Goal: Use online tool/utility: Utilize a website feature to perform a specific function

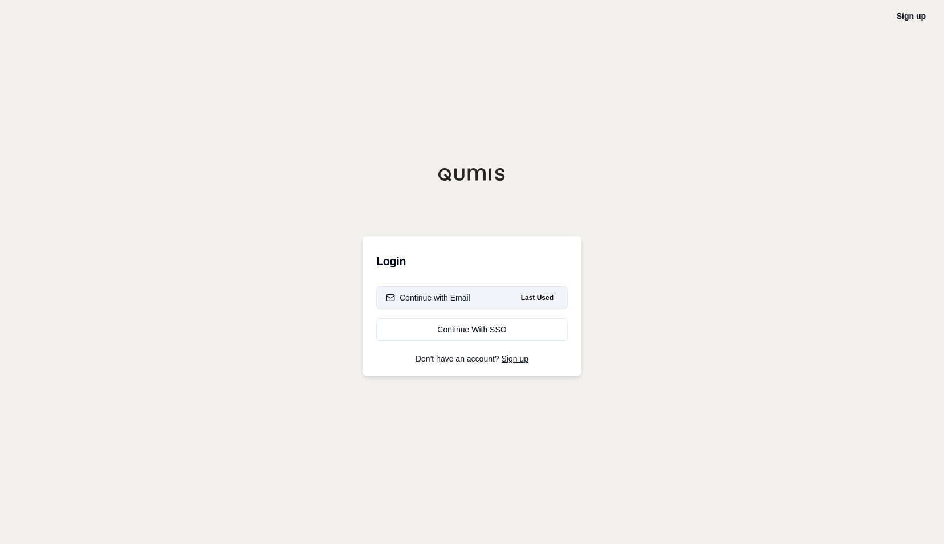
click at [467, 299] on div "Continue with Email" at bounding box center [428, 297] width 84 height 11
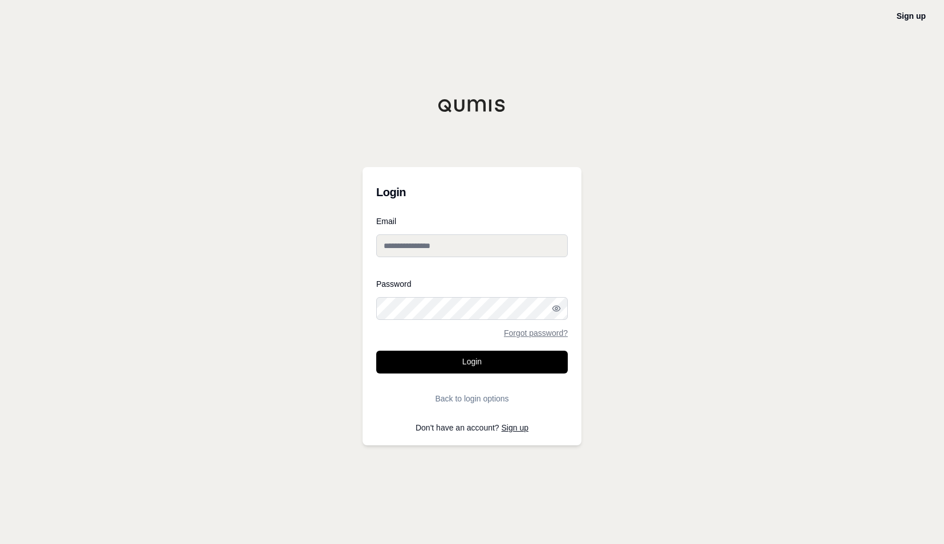
click at [471, 255] on input "Email" at bounding box center [472, 245] width 192 height 23
type input "**********"
click at [454, 359] on button "Login" at bounding box center [472, 362] width 192 height 23
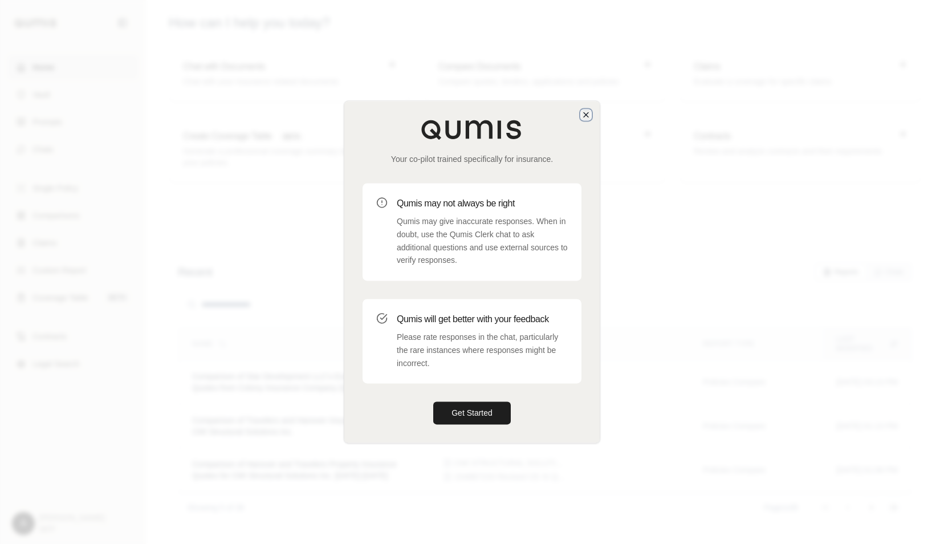
click at [587, 114] on icon "button" at bounding box center [585, 114] width 9 height 9
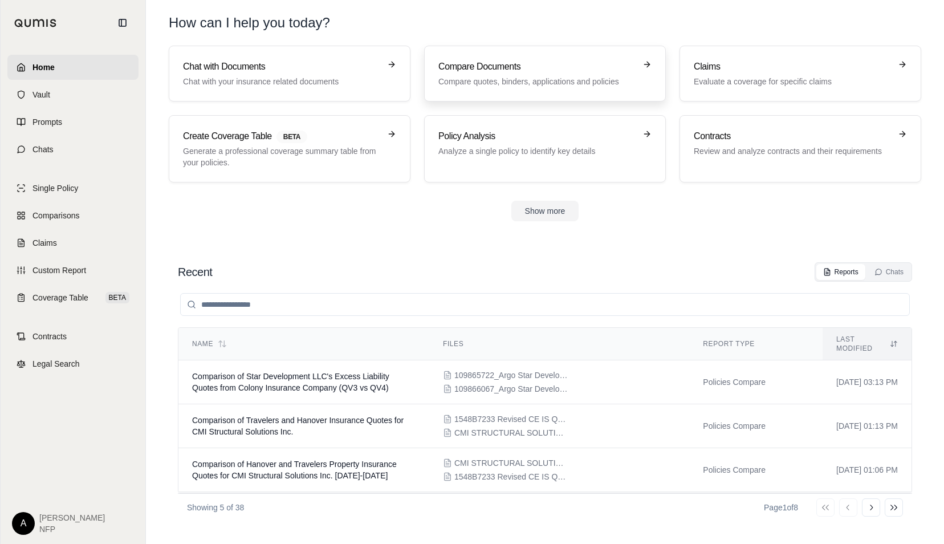
click at [527, 65] on h3 "Compare Documents" at bounding box center [536, 67] width 197 height 14
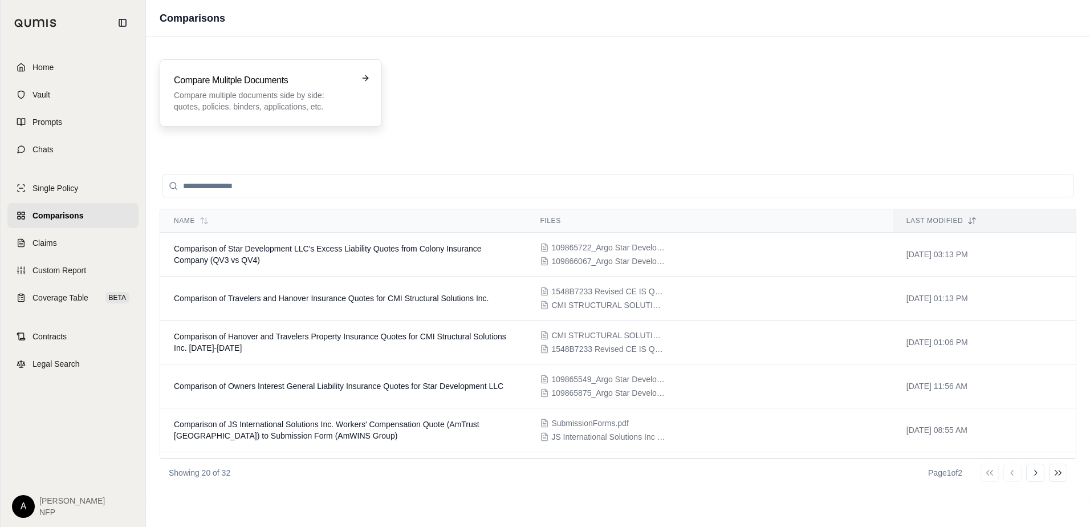
click at [324, 99] on p "Compare multiple documents side by side: quotes, policies, binders, application…" at bounding box center [263, 100] width 178 height 23
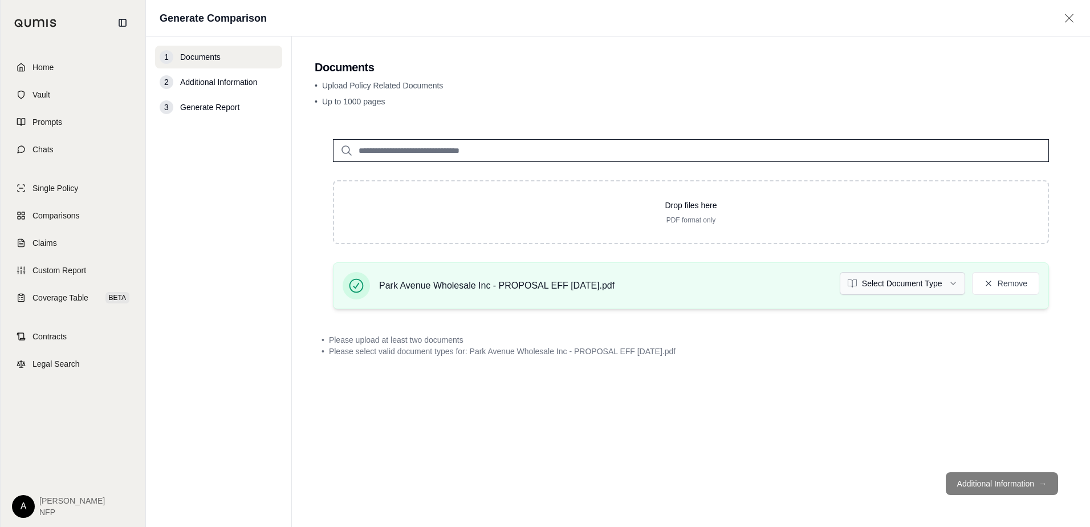
click at [898, 286] on html "Home Vault Prompts Chats Single Policy Comparisons Claims Custom Report Coverag…" at bounding box center [545, 263] width 1090 height 527
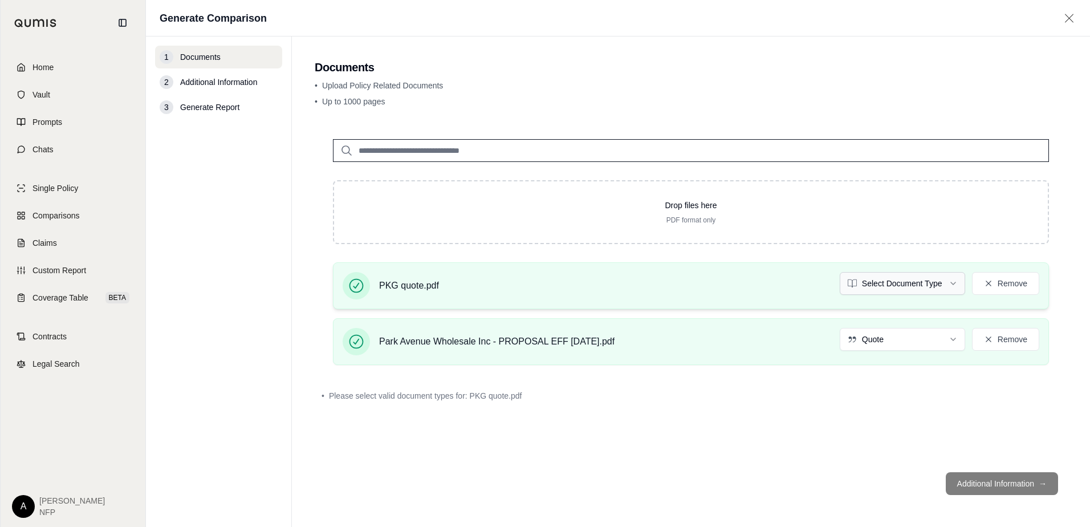
click at [921, 292] on html "Home Vault Prompts Chats Single Policy Comparisons Claims Custom Report Coverag…" at bounding box center [545, 263] width 1090 height 527
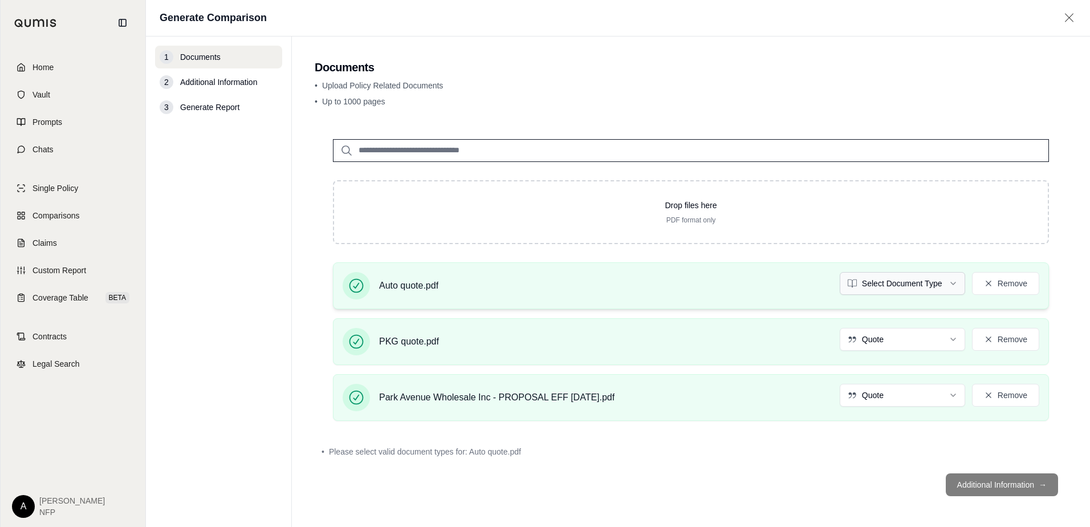
click at [906, 283] on html "Home Vault Prompts Chats Single Policy Comparisons Claims Custom Report Coverag…" at bounding box center [545, 263] width 1090 height 527
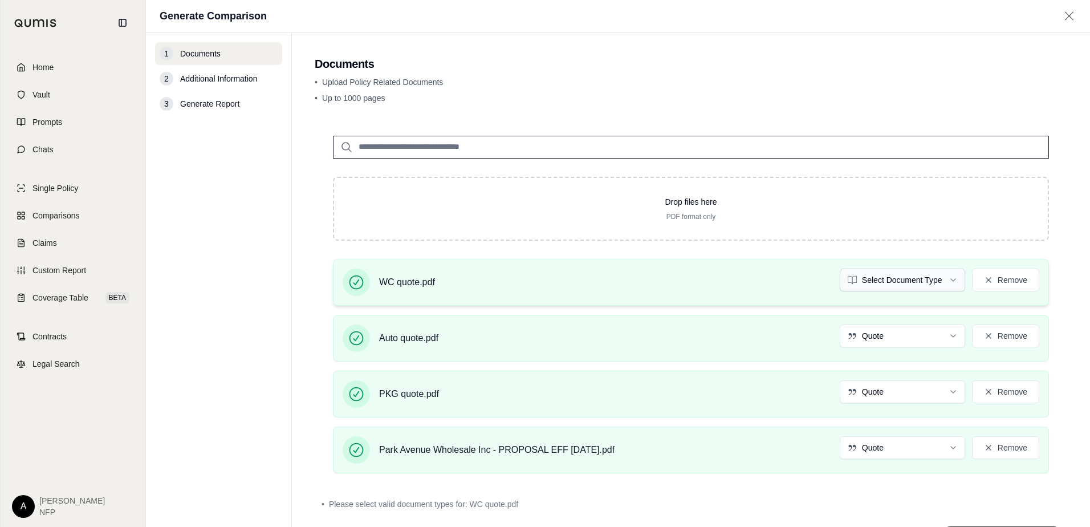
click at [873, 282] on html "Home Vault Prompts Chats Single Policy Comparisons Claims Custom Report Coverag…" at bounding box center [545, 263] width 1090 height 527
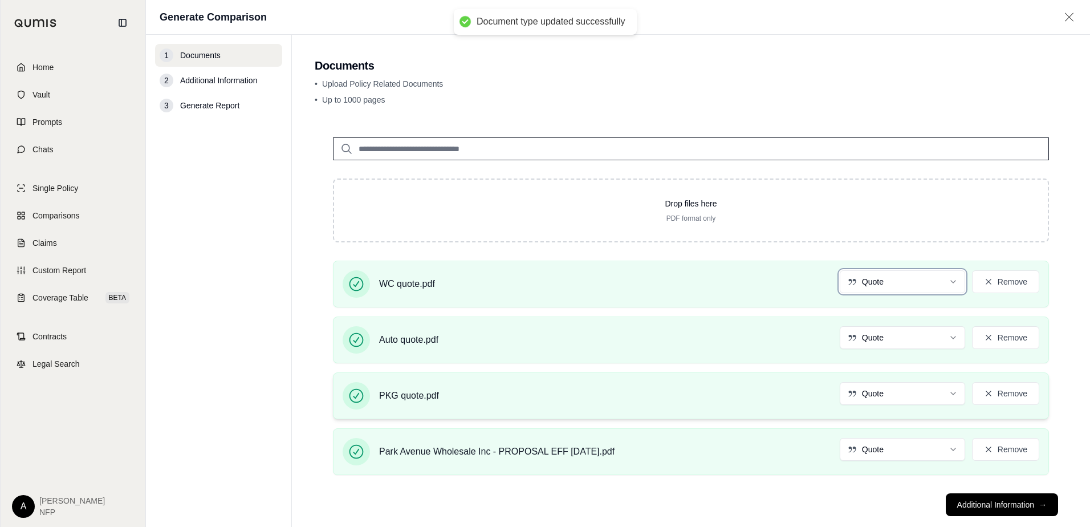
scroll to position [21, 0]
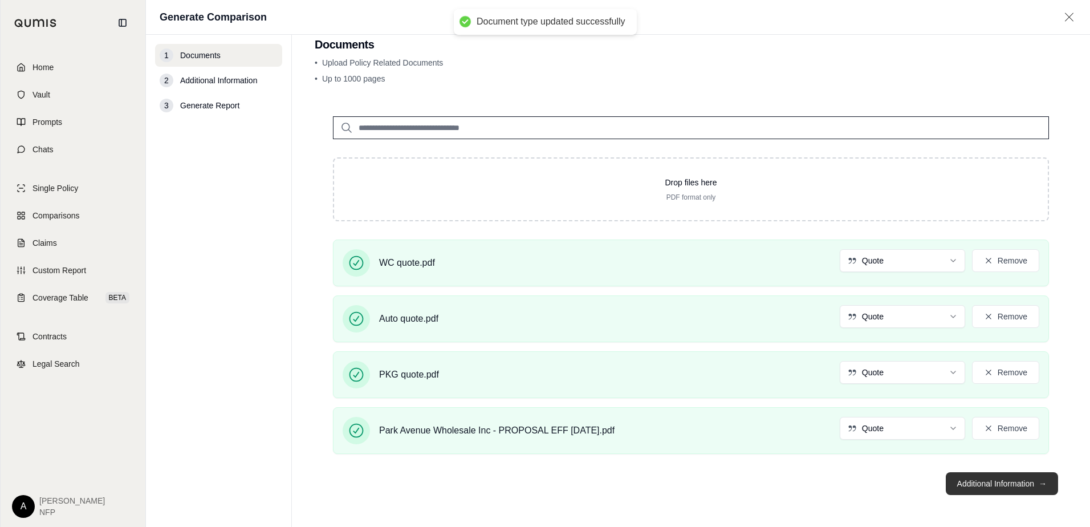
click at [943, 482] on button "Additional Information →" at bounding box center [1002, 483] width 112 height 23
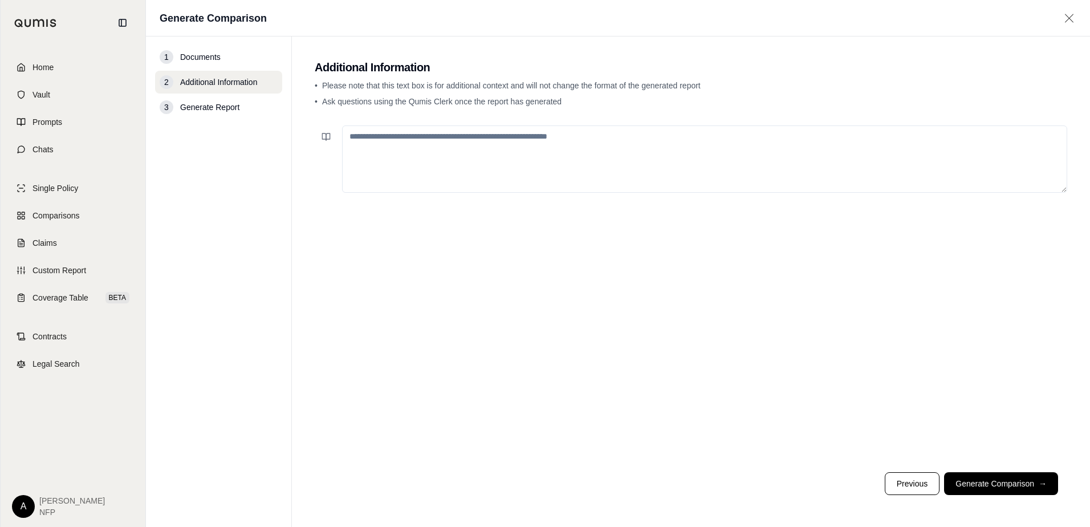
click at [436, 143] on textarea at bounding box center [704, 158] width 725 height 67
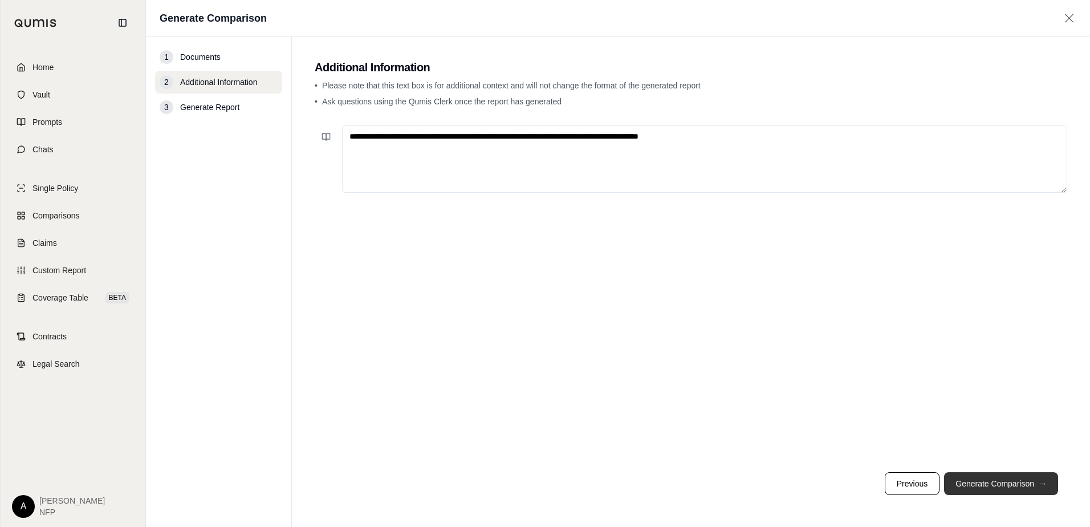
type textarea "**********"
click at [943, 484] on button "Generate Comparison →" at bounding box center [1001, 483] width 114 height 23
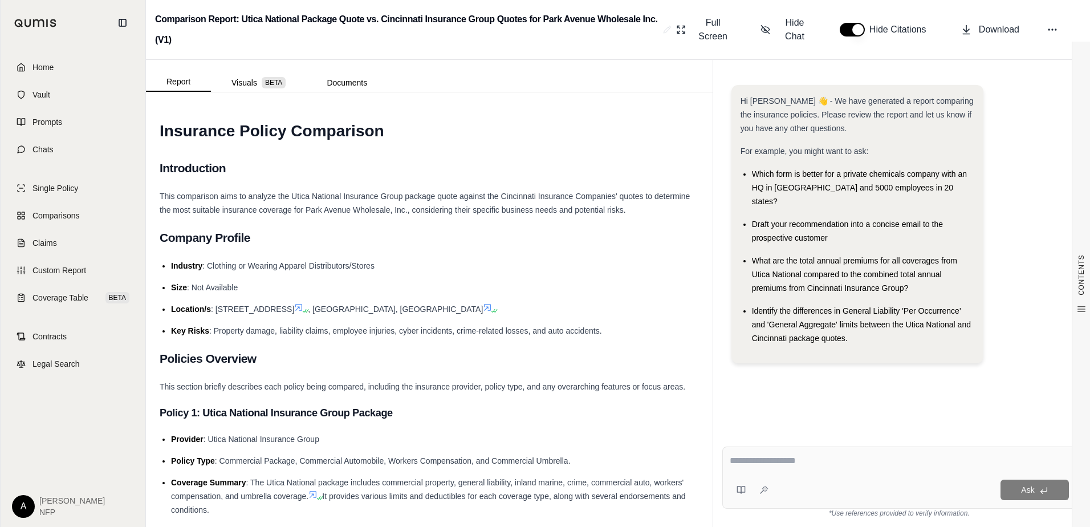
click at [833, 462] on textarea at bounding box center [899, 461] width 339 height 14
type textarea "*"
type textarea "**********"
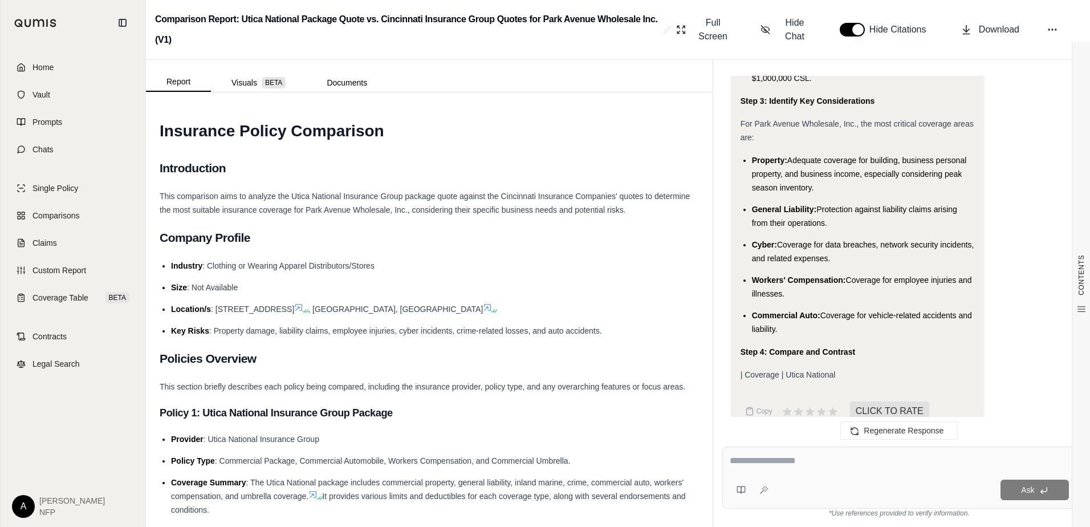
scroll to position [1904, 0]
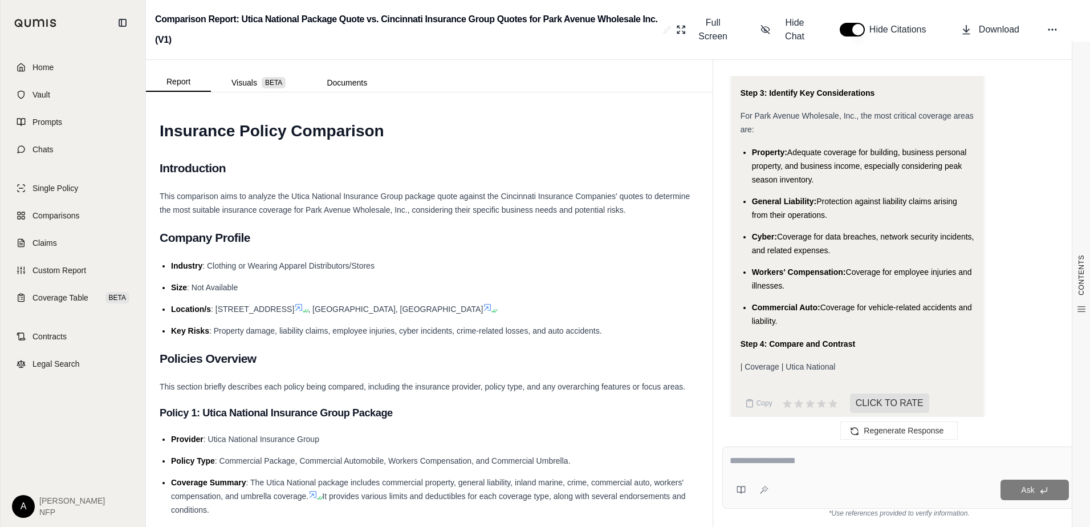
click at [822, 450] on div "Ask" at bounding box center [899, 477] width 354 height 62
type textarea "**********"
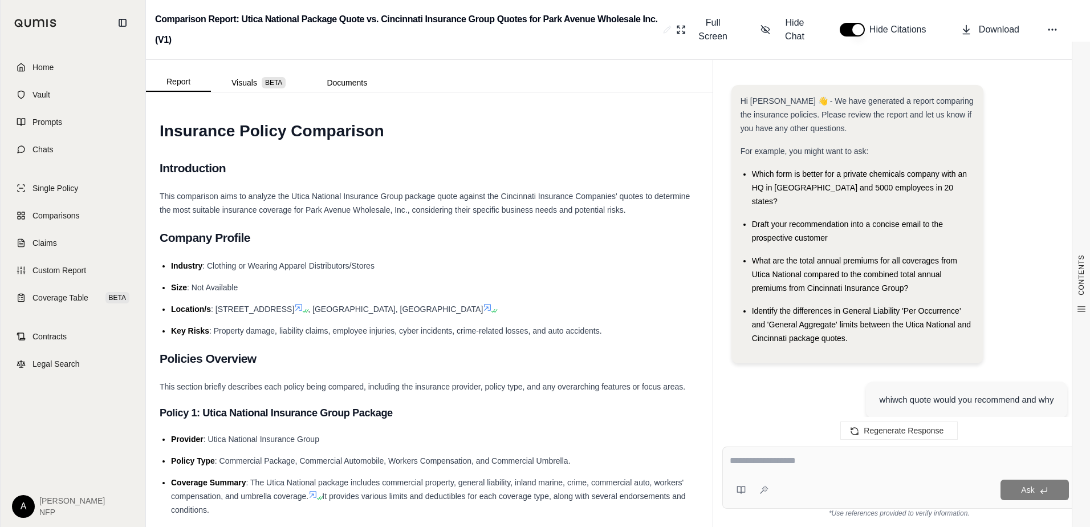
scroll to position [2467, 0]
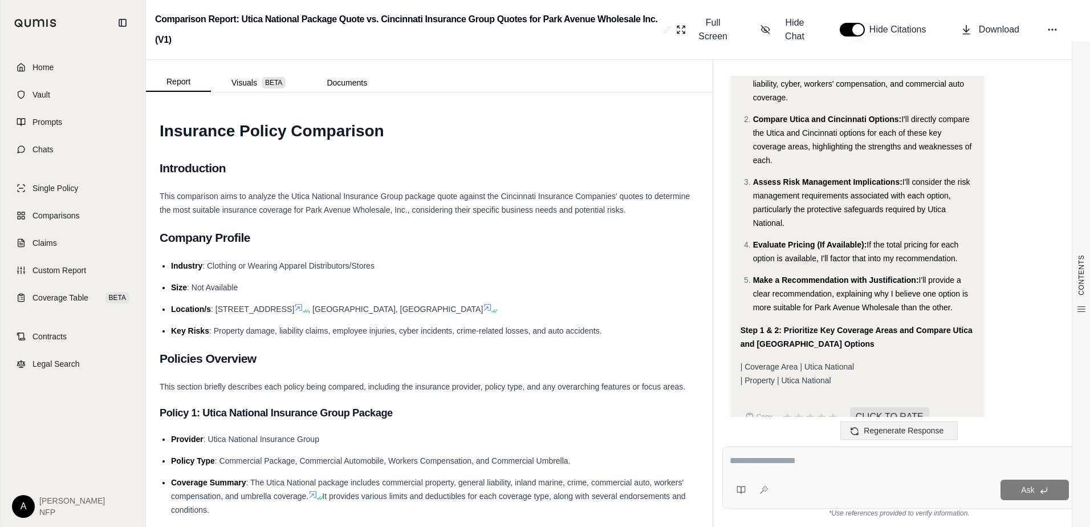
click at [915, 424] on button "Regenerate Response" at bounding box center [898, 430] width 117 height 18
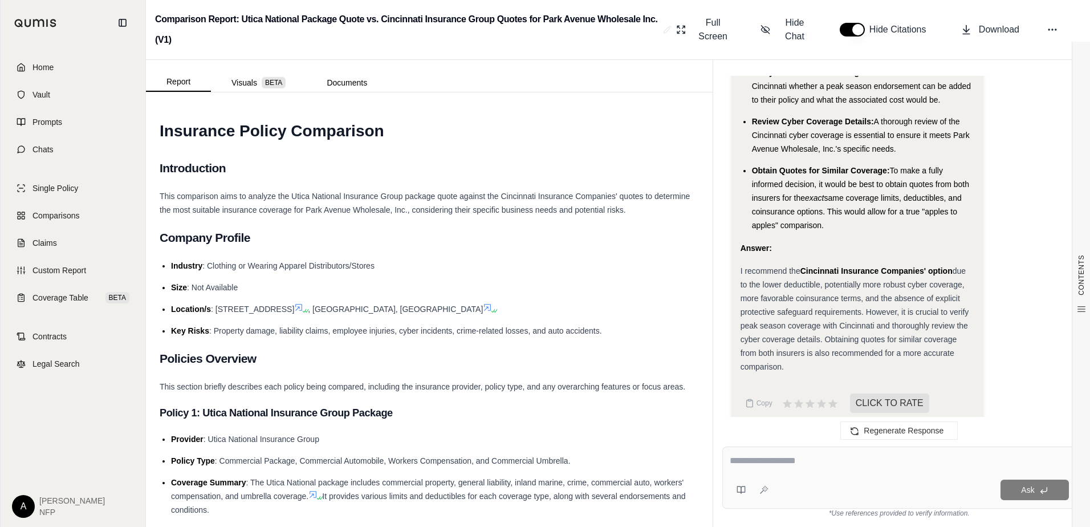
scroll to position [3643, 0]
click at [789, 463] on textarea at bounding box center [899, 461] width 339 height 14
type textarea "**********"
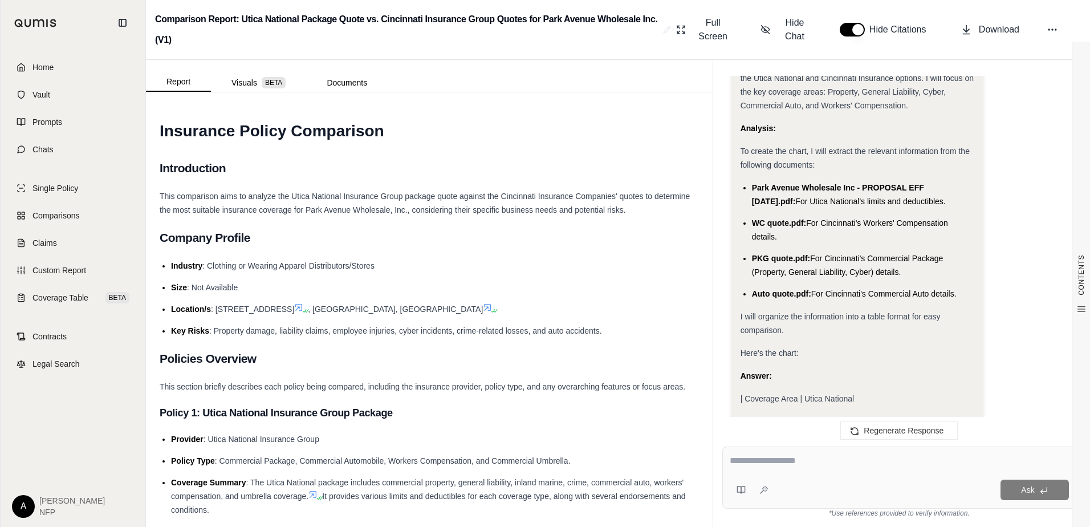
scroll to position [4020, 0]
click at [707, 18] on span "Full Screen" at bounding box center [713, 29] width 40 height 27
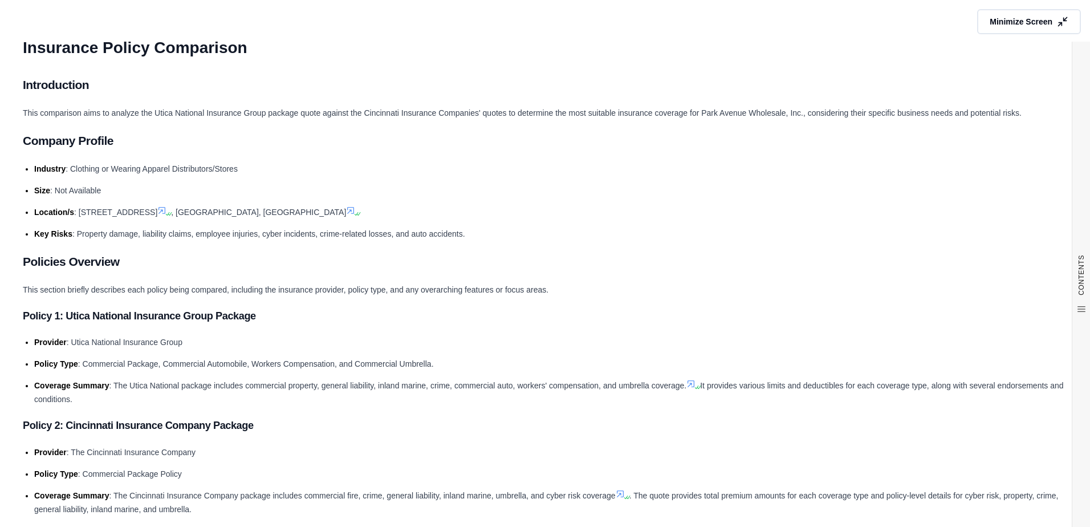
scroll to position [0, 0]
click at [943, 23] on span "Minimize Screen" at bounding box center [1021, 22] width 66 height 12
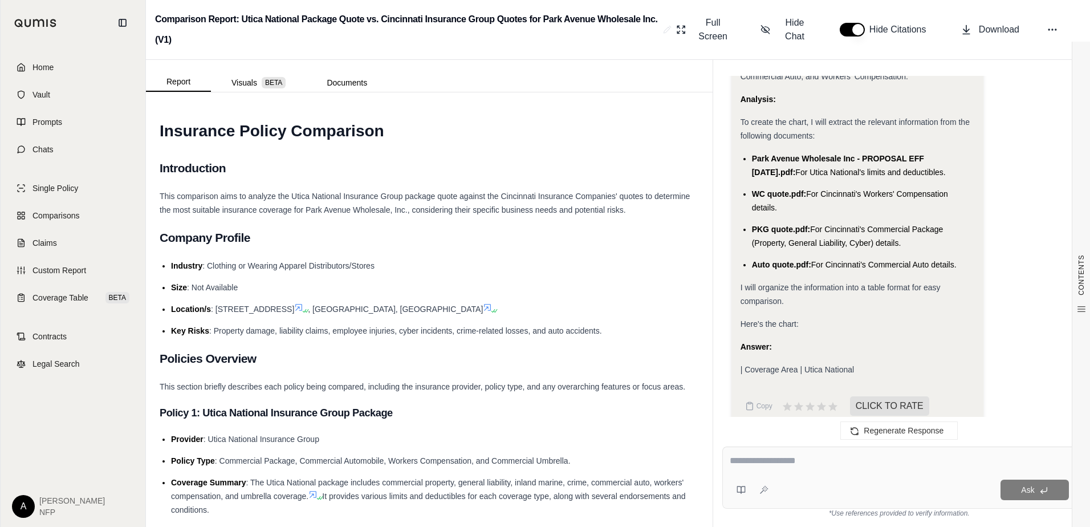
scroll to position [4116, 0]
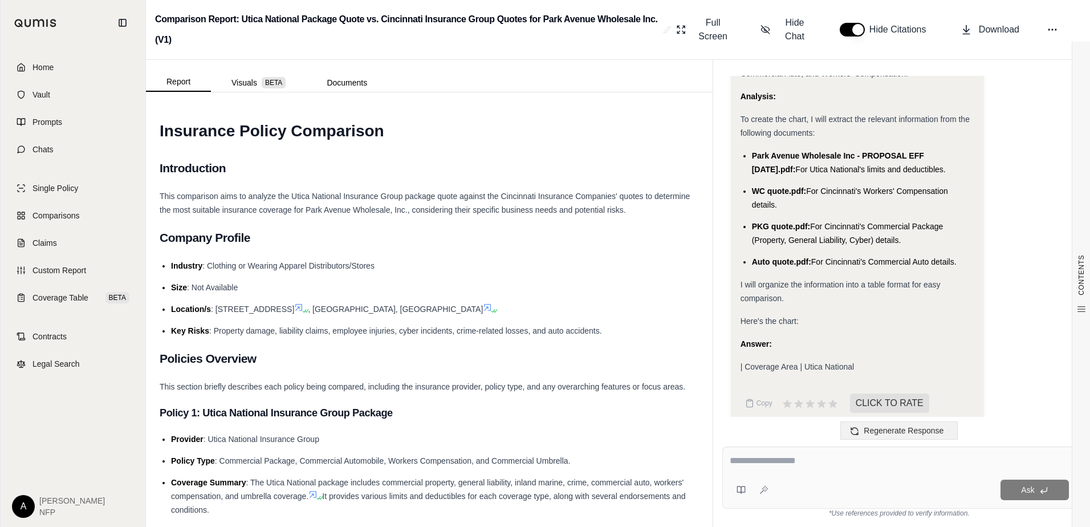
click at [909, 426] on span "Regenerate Response" at bounding box center [904, 430] width 80 height 9
click at [770, 460] on textarea at bounding box center [899, 461] width 339 height 14
type textarea "*"
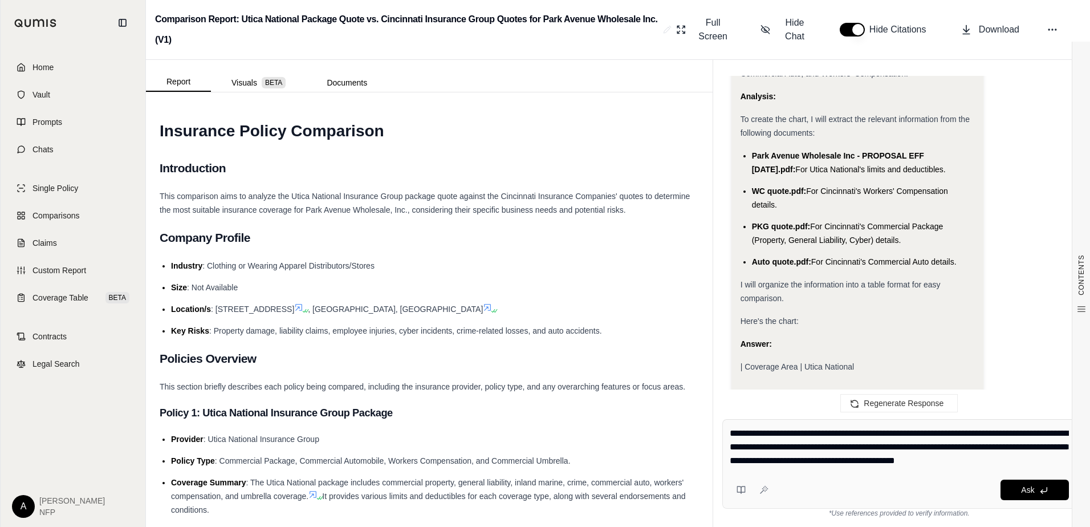
type textarea "**********"
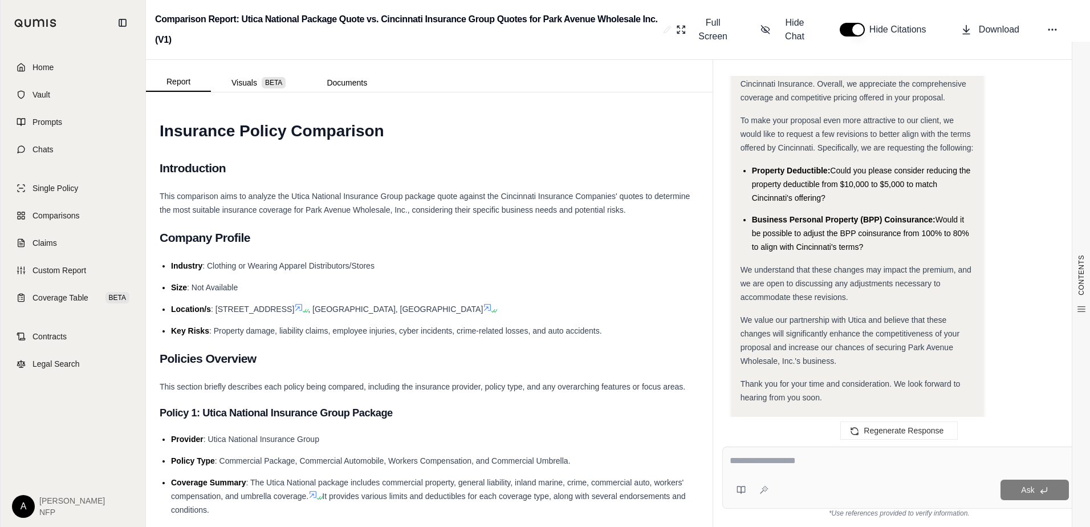
scroll to position [5060, 0]
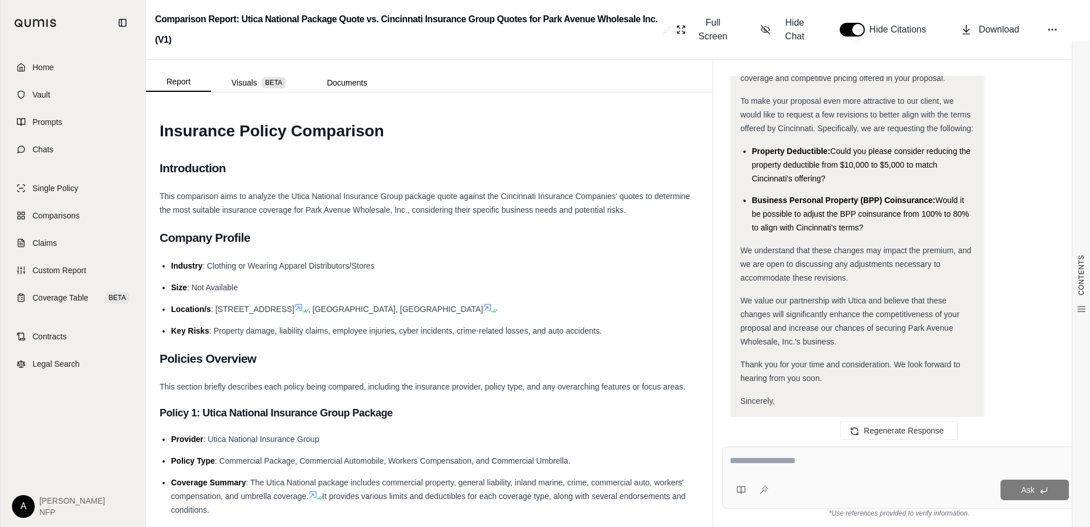
click at [799, 457] on textarea at bounding box center [899, 461] width 339 height 14
type textarea "**********"
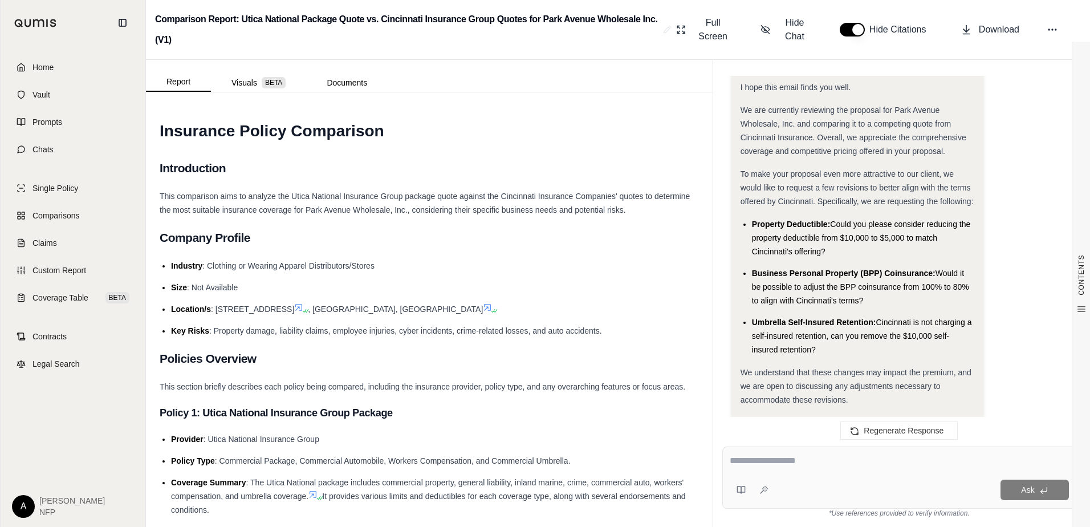
scroll to position [6449, 0]
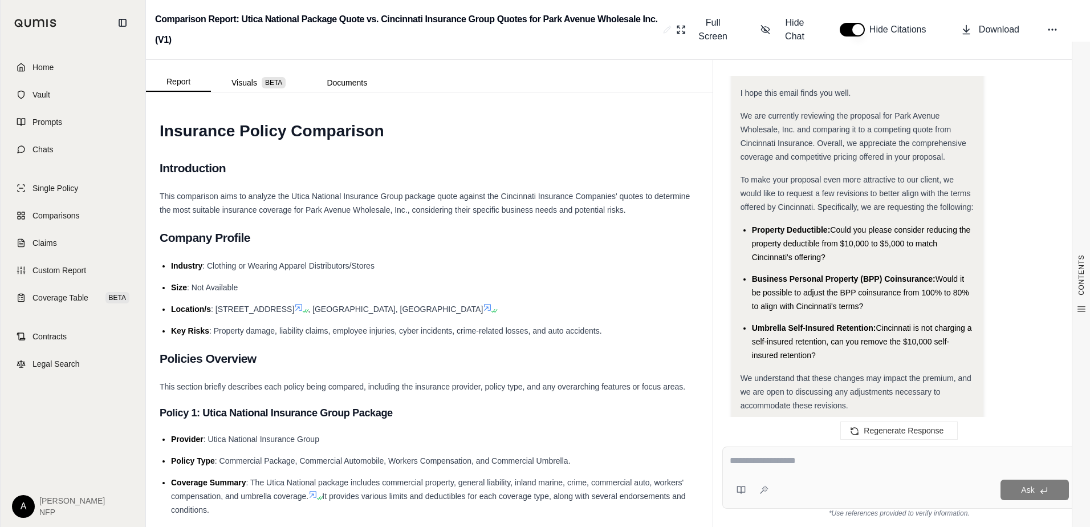
click at [758, 459] on textarea at bounding box center [899, 461] width 339 height 14
type textarea "*"
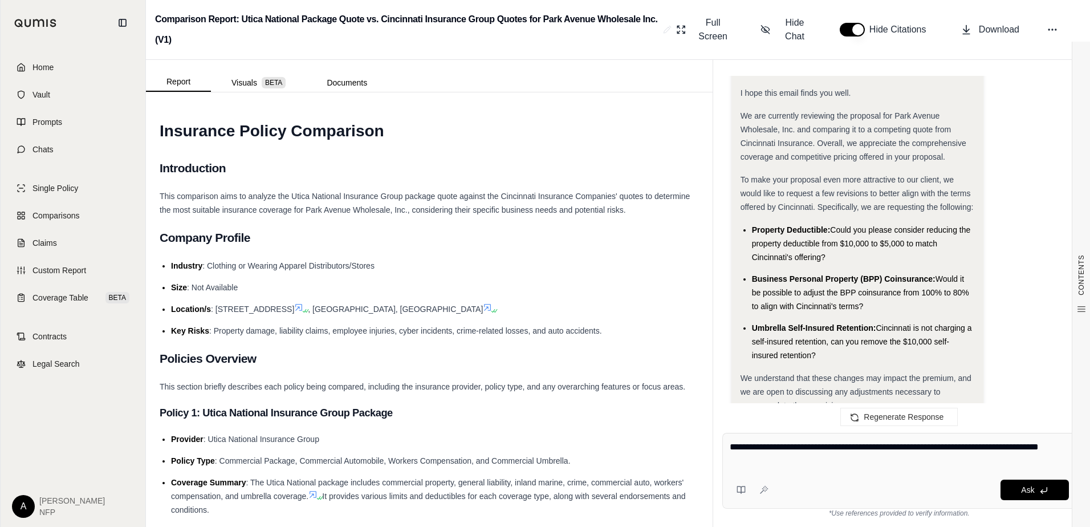
type textarea "**********"
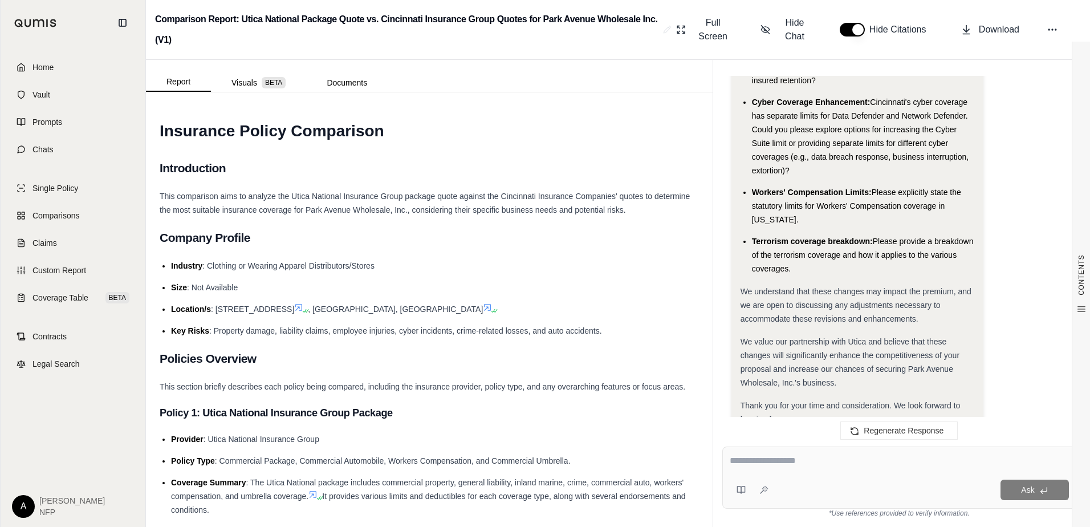
scroll to position [8117, 0]
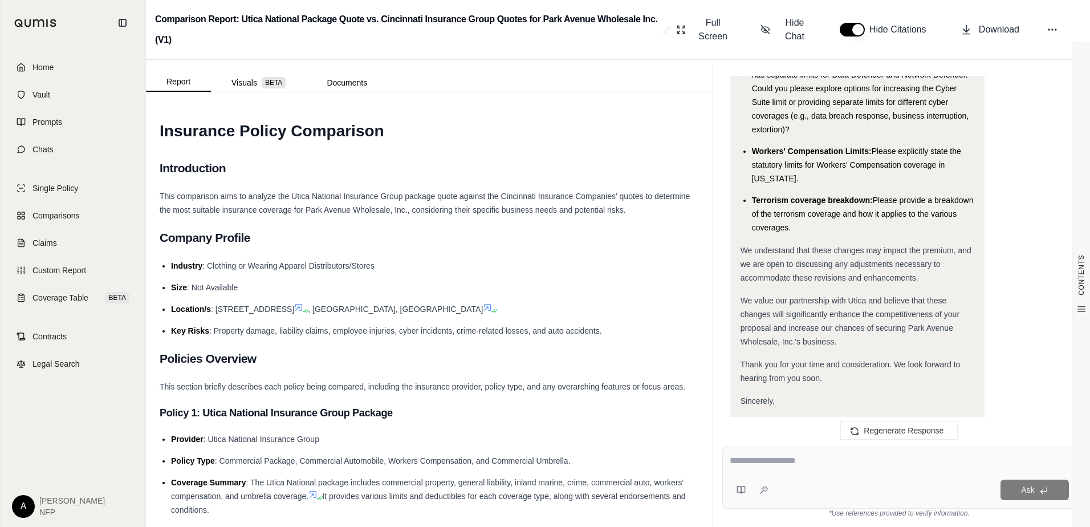
click at [808, 458] on textarea at bounding box center [899, 461] width 339 height 14
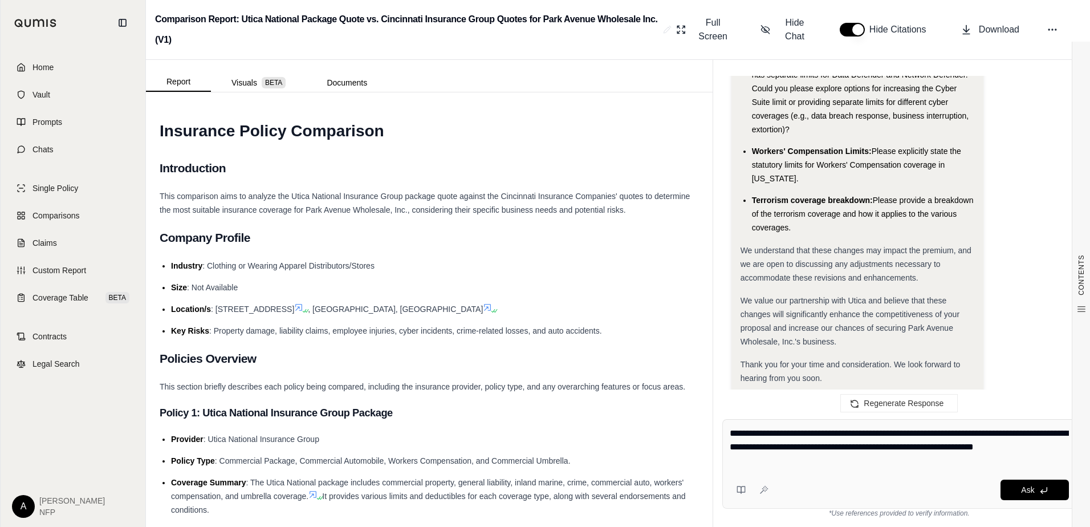
type textarea "**********"
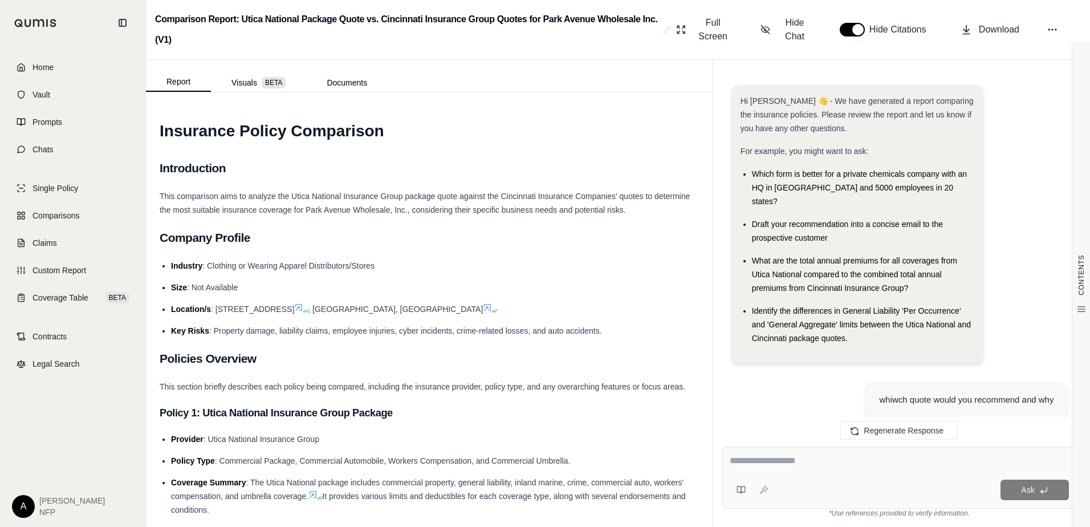
scroll to position [8724, 0]
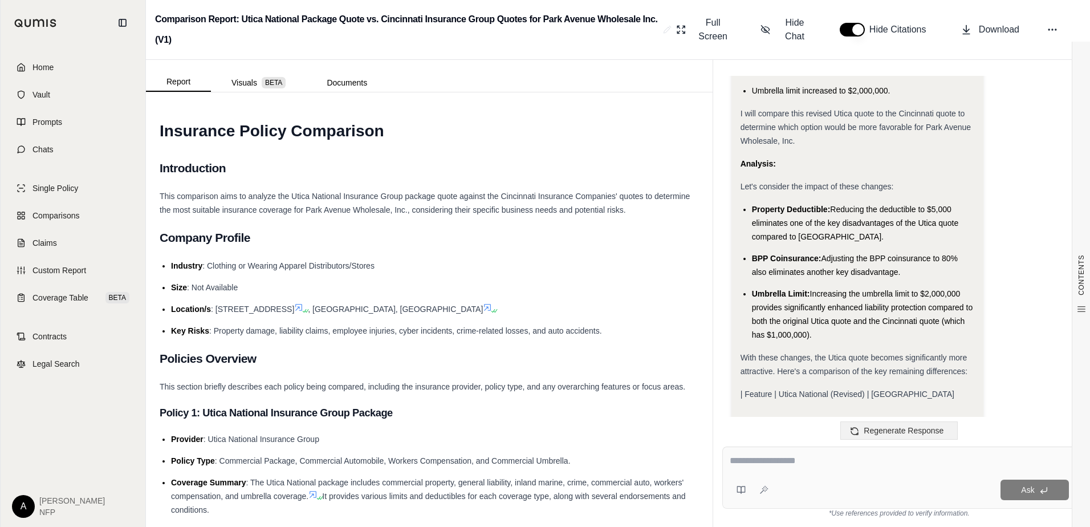
click at [897, 428] on span "Regenerate Response" at bounding box center [904, 430] width 80 height 9
click at [764, 457] on textarea at bounding box center [899, 461] width 339 height 14
type textarea "**********"
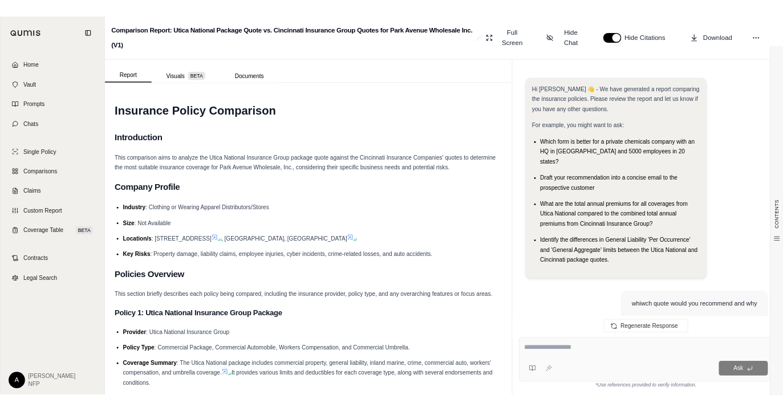
scroll to position [9376, 0]
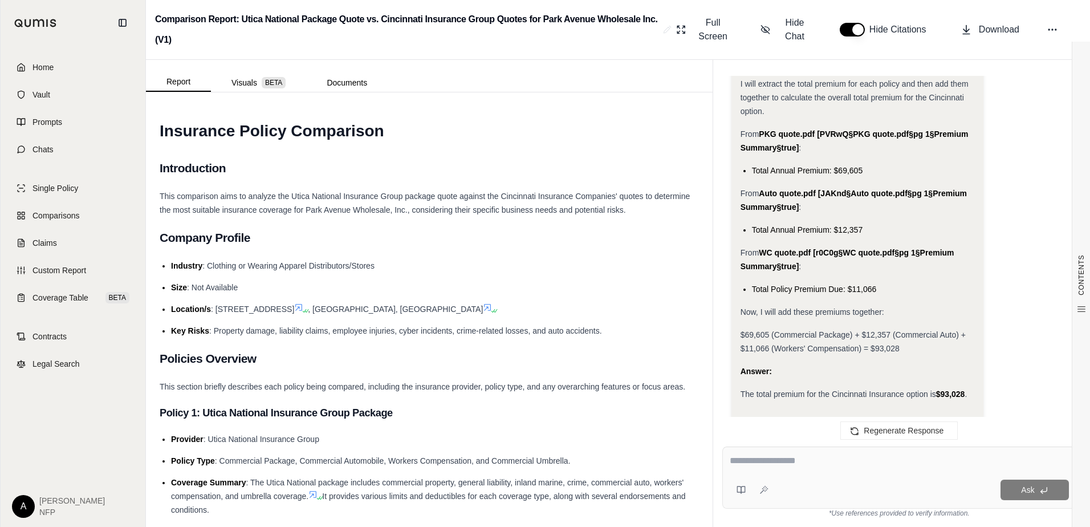
click at [788, 461] on textarea at bounding box center [899, 461] width 339 height 14
